Goal: Transaction & Acquisition: Purchase product/service

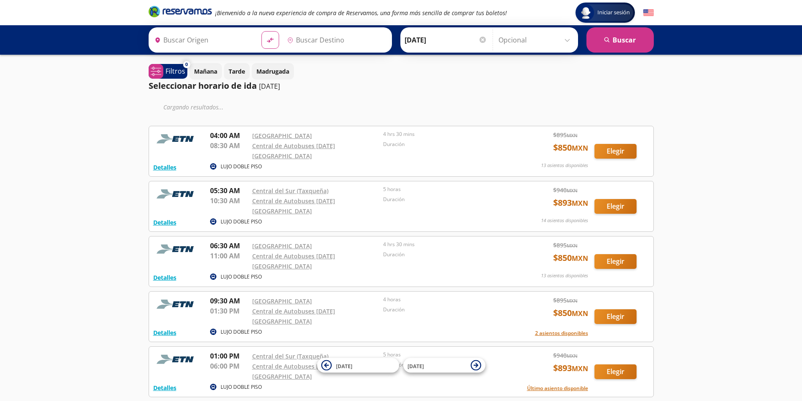
type input "[GEOGRAPHIC_DATA], [GEOGRAPHIC_DATA]"
type input "[DATE][GEOGRAPHIC_DATA], [GEOGRAPHIC_DATA]"
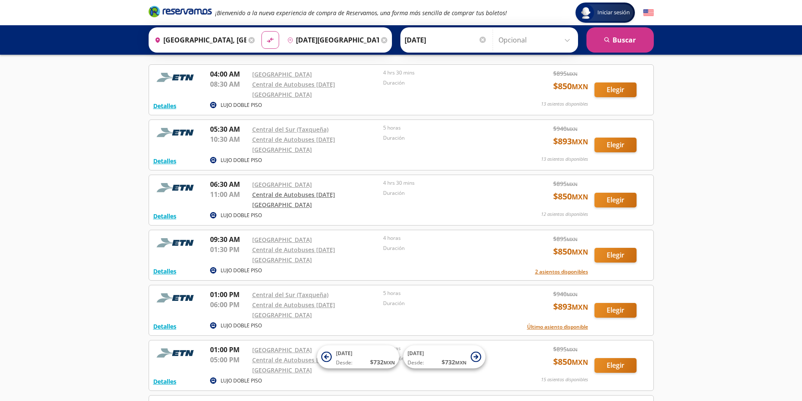
scroll to position [84, 0]
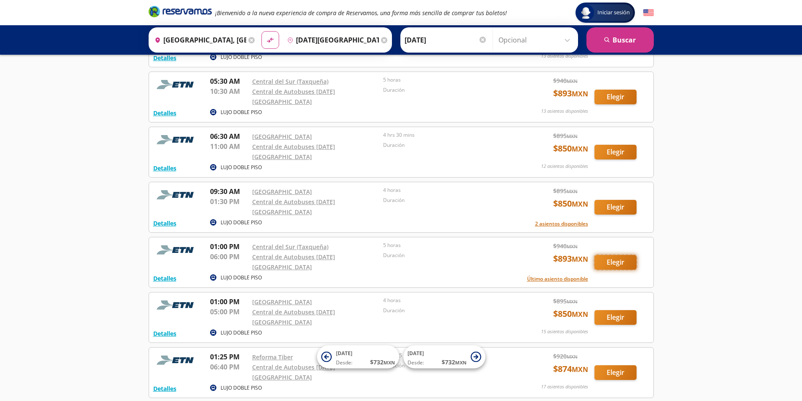
click at [611, 255] on button "Elegir" at bounding box center [615, 262] width 42 height 15
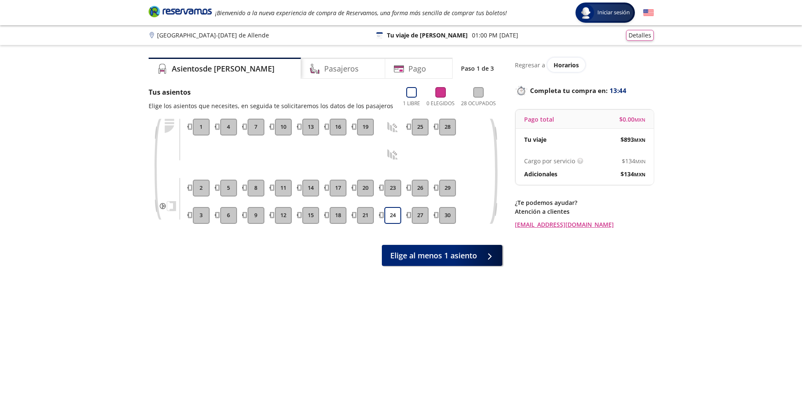
click at [282, 127] on button "10" at bounding box center [283, 127] width 17 height 17
click at [419, 254] on span "Elige al menos 1 asiento" at bounding box center [433, 253] width 87 height 11
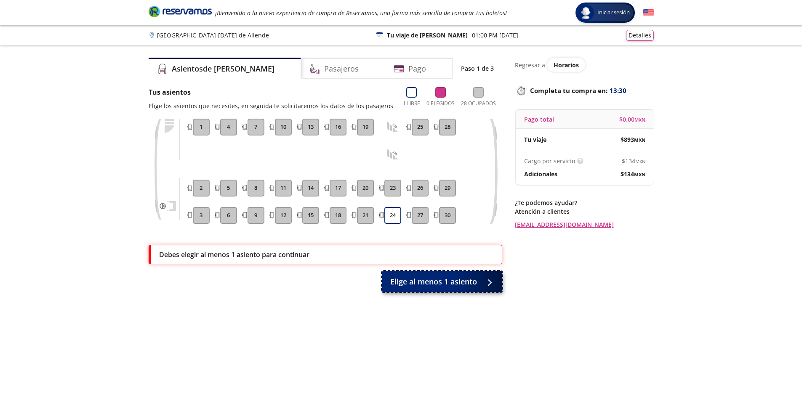
scroll to position [52, 0]
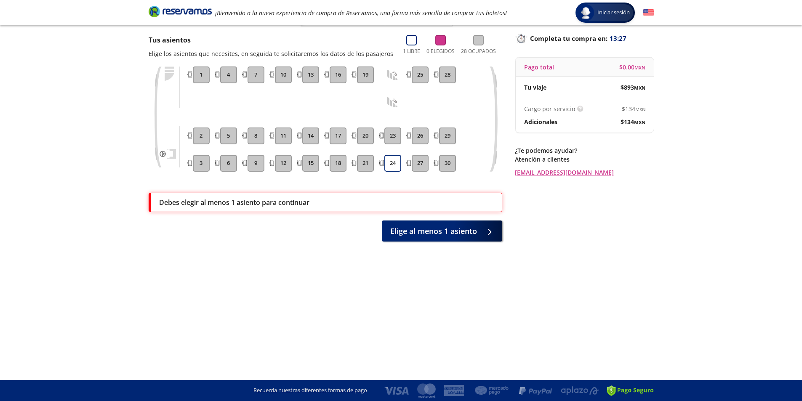
click at [256, 136] on button "8" at bounding box center [256, 136] width 17 height 17
click at [389, 162] on button "24" at bounding box center [392, 163] width 17 height 17
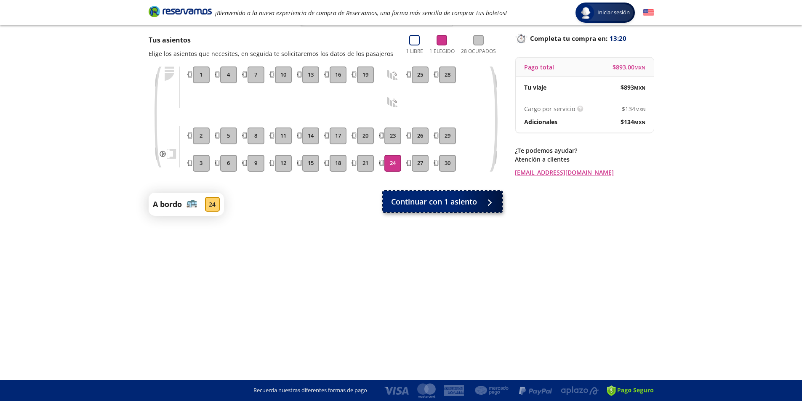
click at [457, 200] on span "Continuar con 1 asiento" at bounding box center [434, 201] width 86 height 11
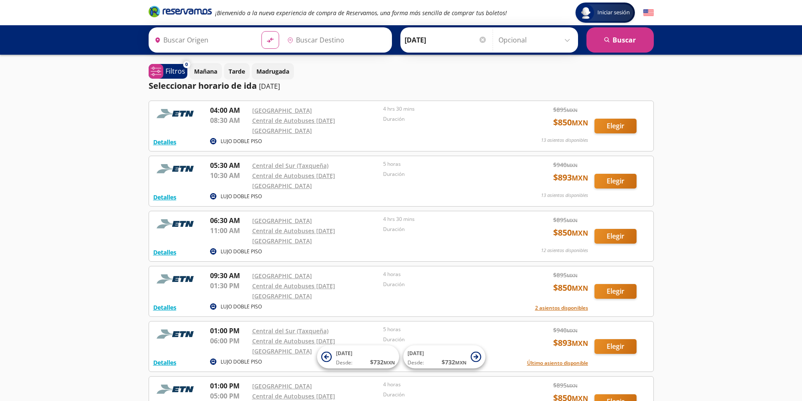
type input "[GEOGRAPHIC_DATA], [GEOGRAPHIC_DATA]"
type input "[DATE][GEOGRAPHIC_DATA], [GEOGRAPHIC_DATA]"
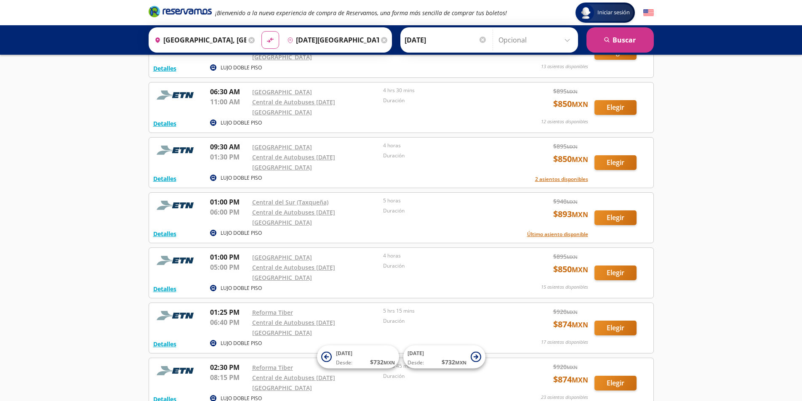
scroll to position [84, 0]
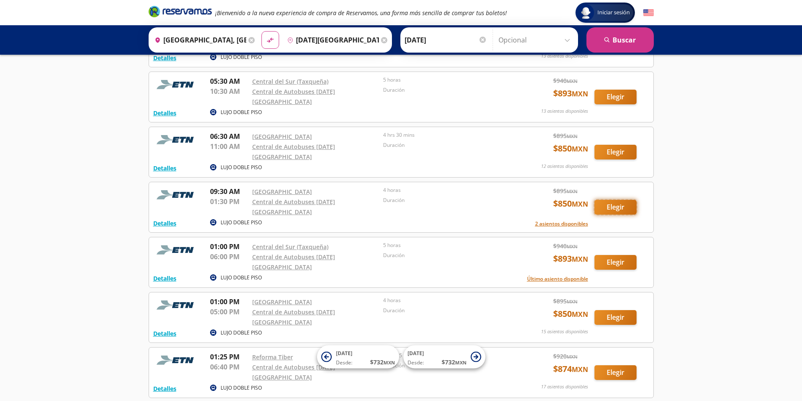
click at [616, 200] on button "Elegir" at bounding box center [615, 207] width 42 height 15
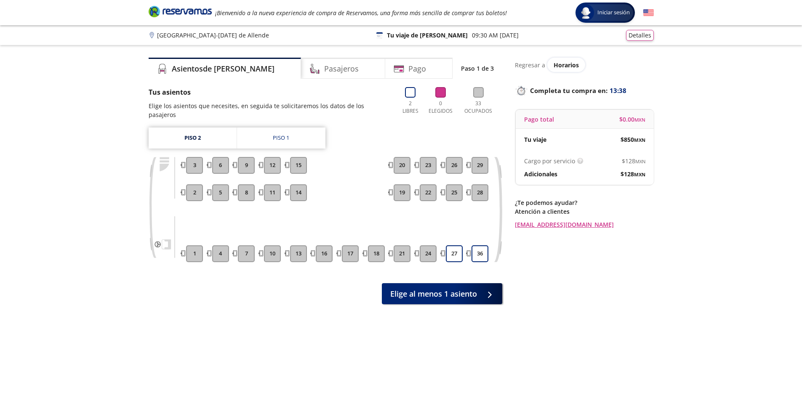
click at [269, 184] on button "11" at bounding box center [272, 192] width 17 height 17
click at [453, 245] on button "27" at bounding box center [454, 253] width 17 height 17
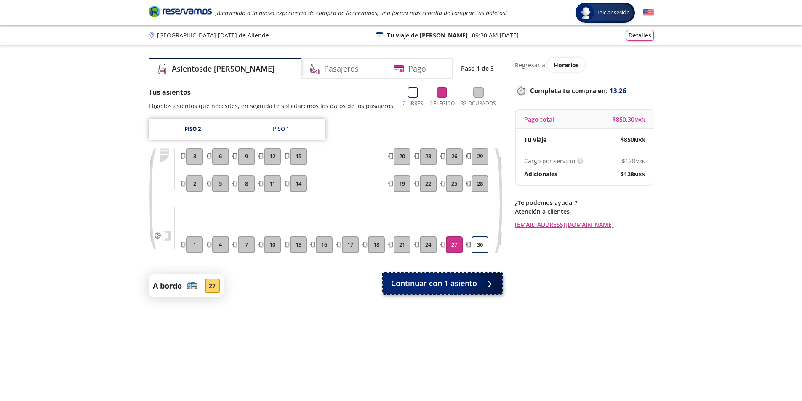
click at [443, 283] on span "Continuar con 1 asiento" at bounding box center [434, 283] width 86 height 11
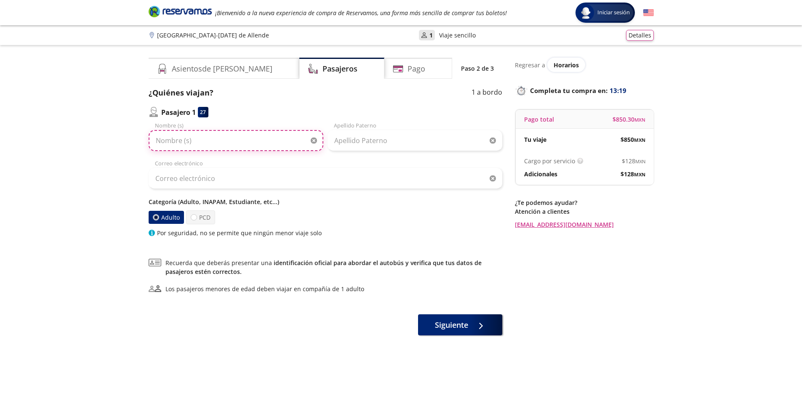
click at [221, 141] on input "Nombre (s)" at bounding box center [236, 140] width 175 height 21
type input "MARCELA"
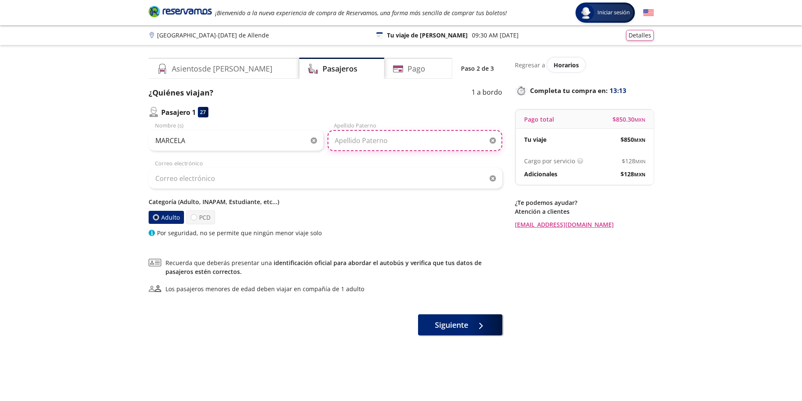
click at [395, 140] on input "Apellido Paterno" at bounding box center [415, 140] width 175 height 21
type input "[PERSON_NAME]"
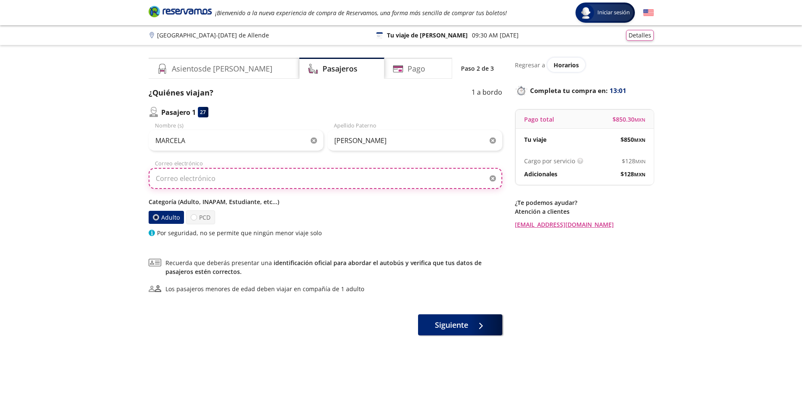
click at [256, 179] on input "Correo electrónico" at bounding box center [326, 178] width 354 height 21
type input "[EMAIL_ADDRESS][DOMAIN_NAME]"
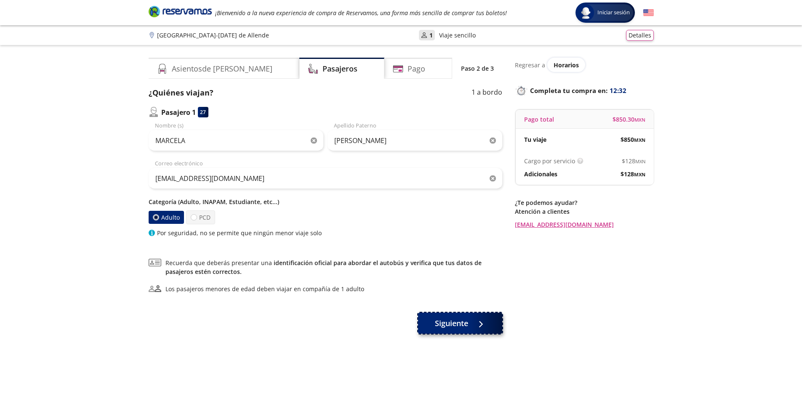
click at [469, 320] on button "Siguiente" at bounding box center [460, 323] width 84 height 21
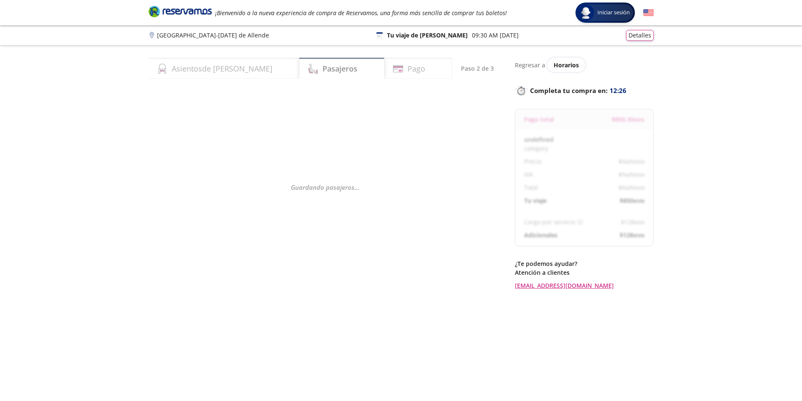
select select "MX"
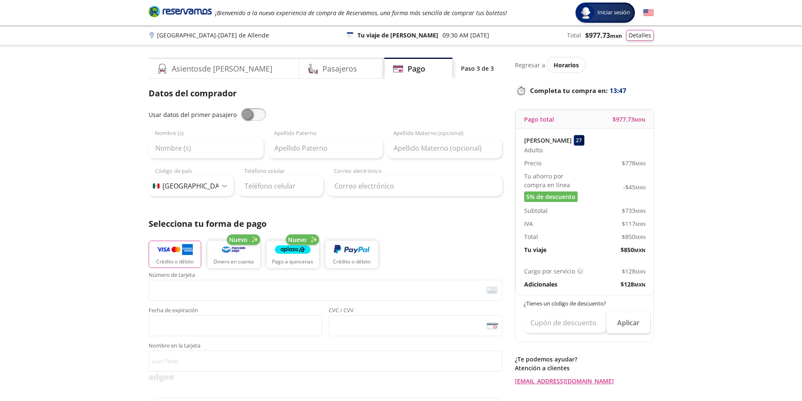
click at [246, 114] on span at bounding box center [253, 114] width 25 height 13
click at [241, 108] on input "checkbox" at bounding box center [241, 108] width 0 height 0
type input "MARCELA"
type input "[PERSON_NAME]"
type input "[EMAIL_ADDRESS][DOMAIN_NAME]"
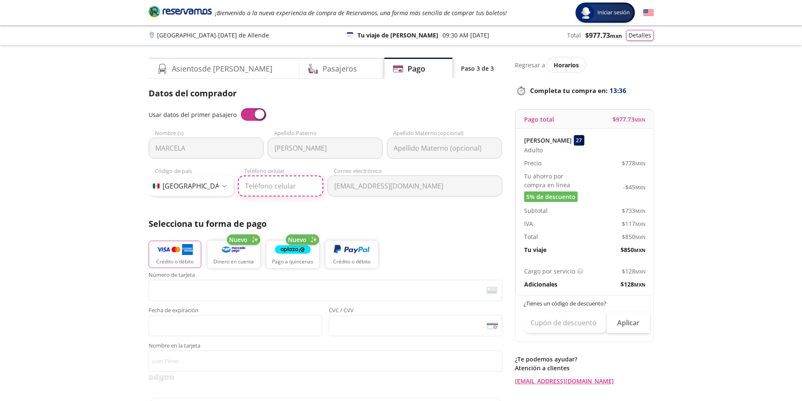
click at [301, 186] on input "Teléfono celular" at bounding box center [280, 186] width 85 height 21
type input "449 165 0597"
click at [405, 213] on div "Datos del comprador Usar datos del primer pasajero MARCELA Nombre (s) [PERSON_N…" at bounding box center [326, 277] width 354 height 381
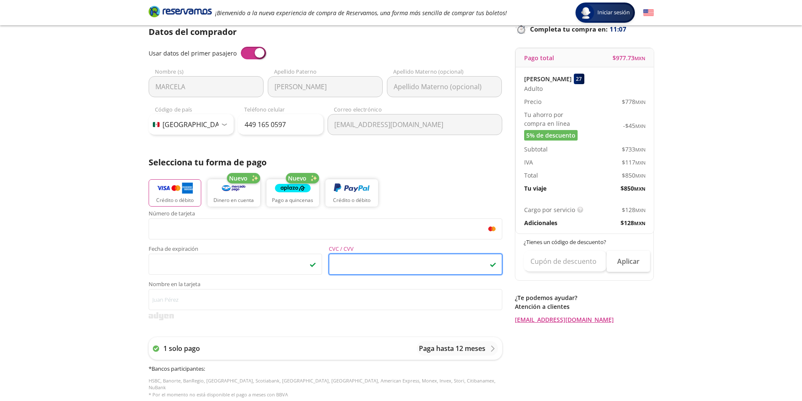
scroll to position [168, 0]
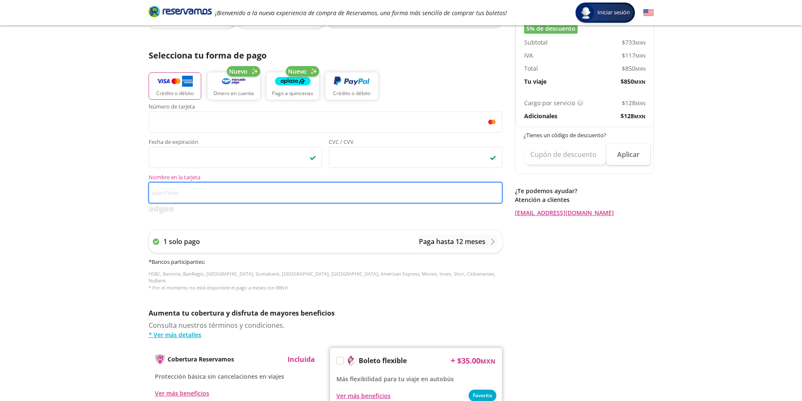
click at [204, 194] on input "Nombre en la tarjeta" at bounding box center [326, 192] width 354 height 21
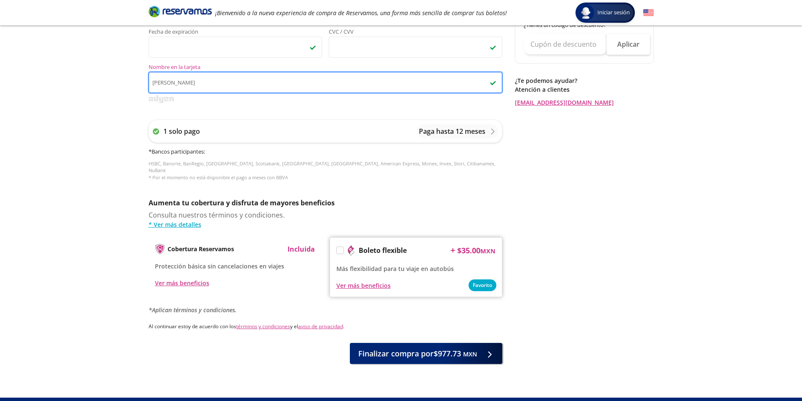
scroll to position [290, 0]
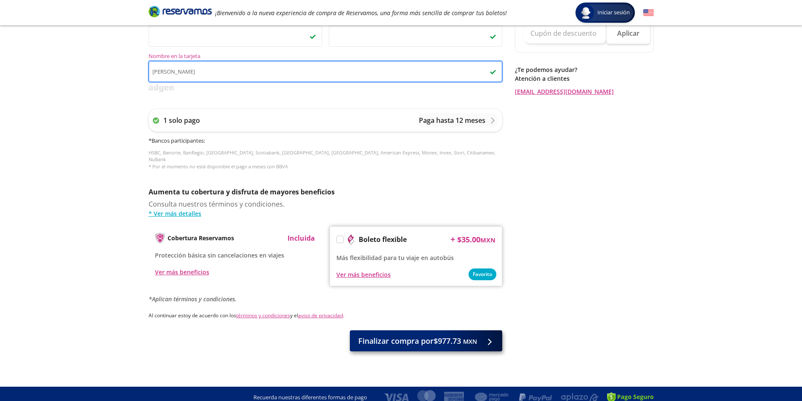
type input "[PERSON_NAME]"
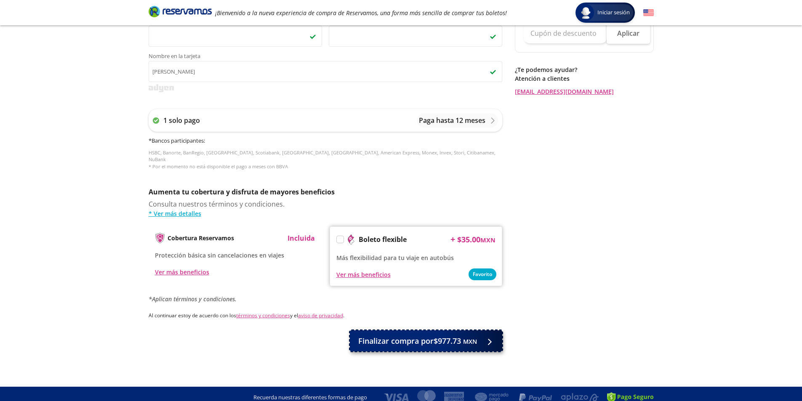
click at [424, 336] on span "Finalizar compra por $977.73 MXN" at bounding box center [417, 341] width 119 height 11
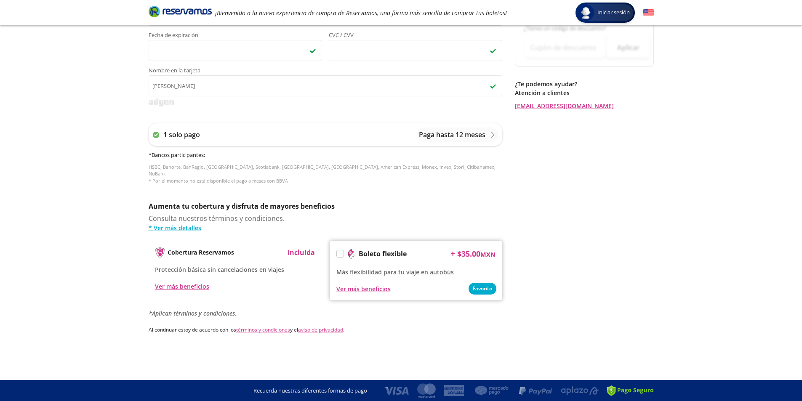
scroll to position [0, 0]
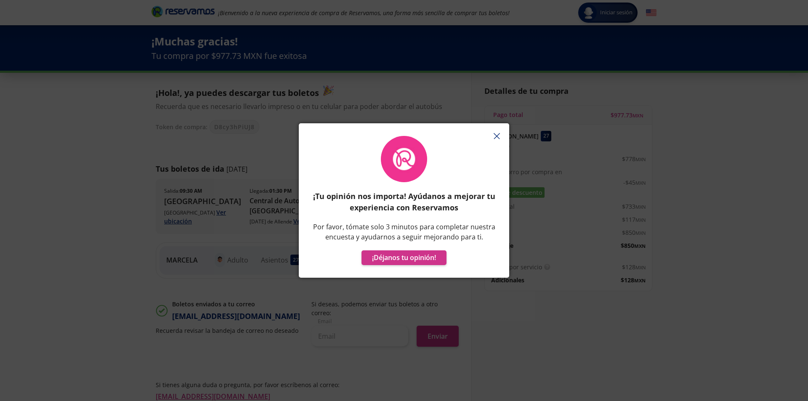
click at [498, 135] on line "button" at bounding box center [496, 135] width 5 height 5
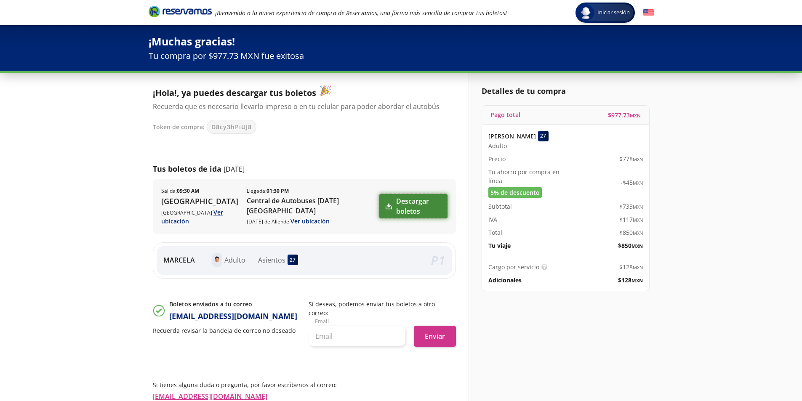
click at [406, 205] on link "Descargar boletos" at bounding box center [413, 206] width 68 height 24
click at [359, 327] on input "text" at bounding box center [357, 336] width 97 height 21
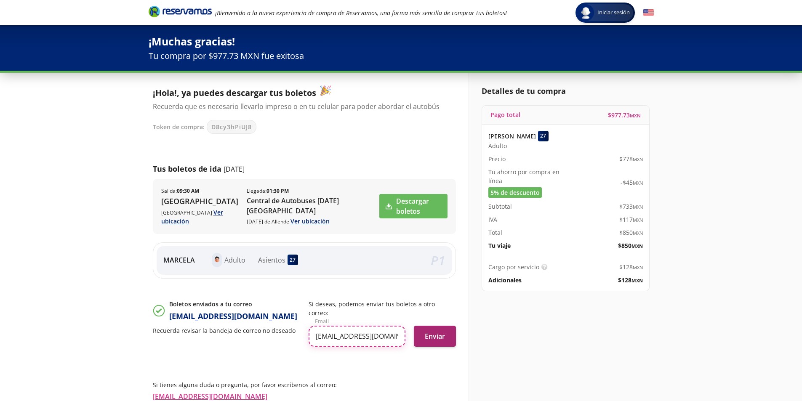
type input "[EMAIL_ADDRESS][DOMAIN_NAME]"
click at [439, 326] on button "Enviar" at bounding box center [435, 336] width 42 height 21
